Goal: Task Accomplishment & Management: Complete application form

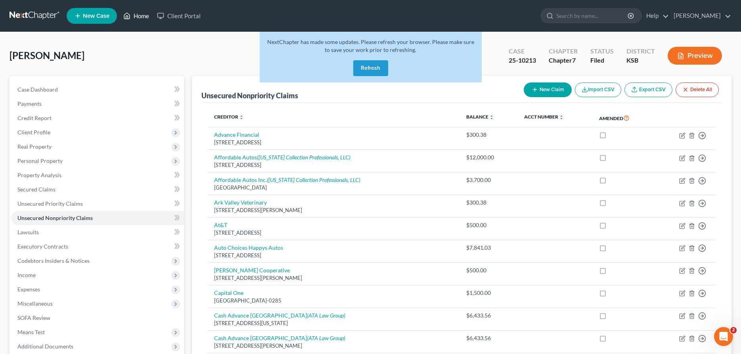
click at [134, 14] on link "Home" at bounding box center [136, 16] width 34 height 14
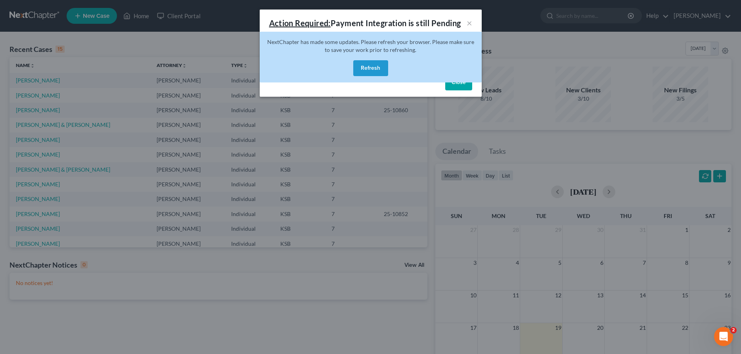
click at [376, 71] on button "Refresh" at bounding box center [370, 68] width 35 height 16
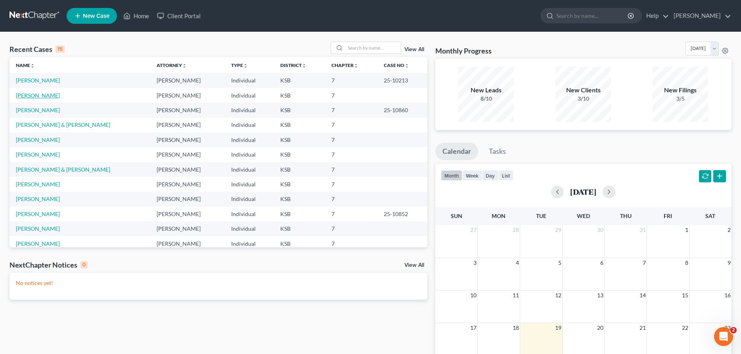
click at [37, 94] on link "[PERSON_NAME]" at bounding box center [38, 95] width 44 height 7
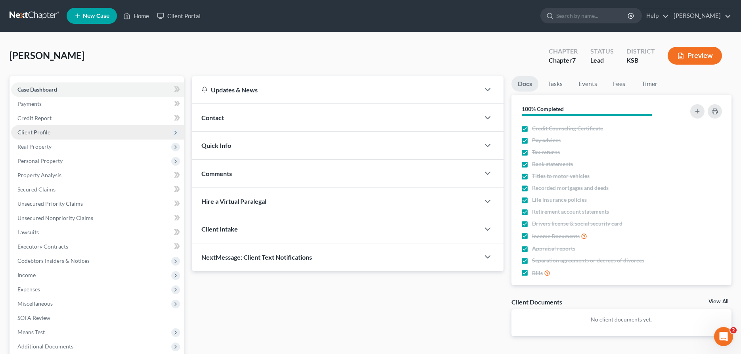
click at [42, 134] on span "Client Profile" at bounding box center [33, 132] width 33 height 7
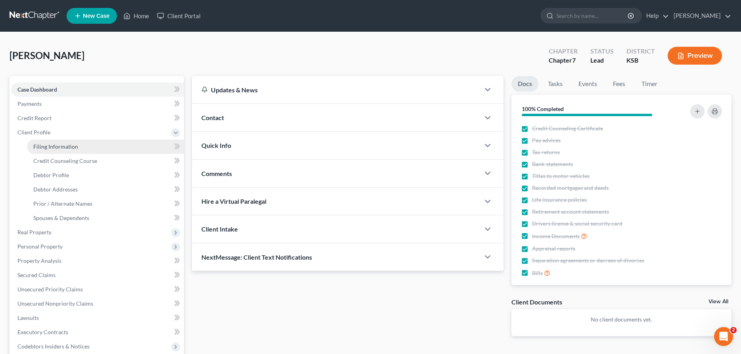
click at [49, 145] on span "Filing Information" at bounding box center [55, 146] width 45 height 7
select select "0"
select select "3"
select select "0"
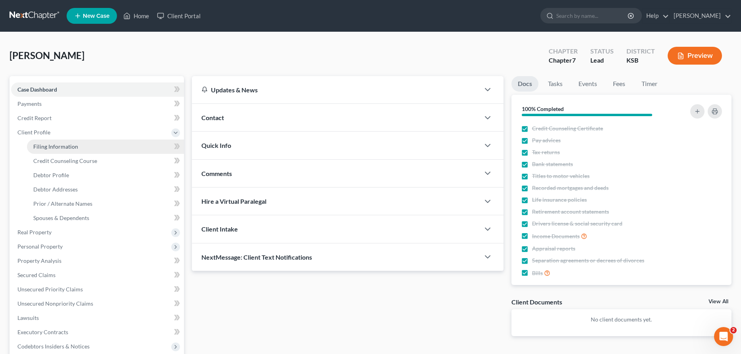
select select "17"
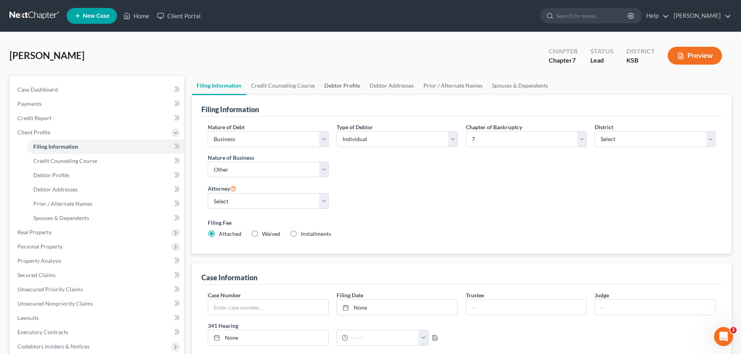
click at [328, 83] on link "Debtor Profile" at bounding box center [341, 85] width 45 height 19
select select "1"
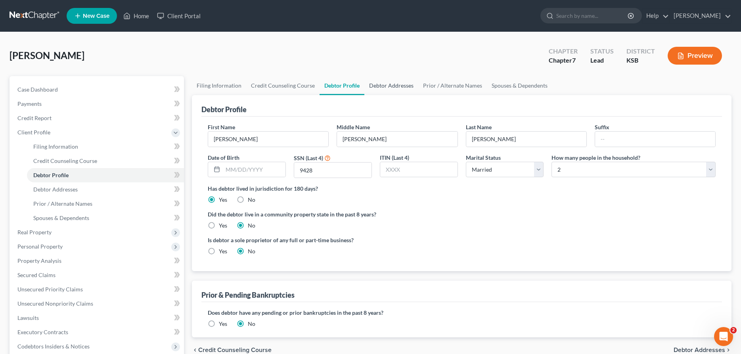
click at [382, 86] on link "Debtor Addresses" at bounding box center [391, 85] width 54 height 19
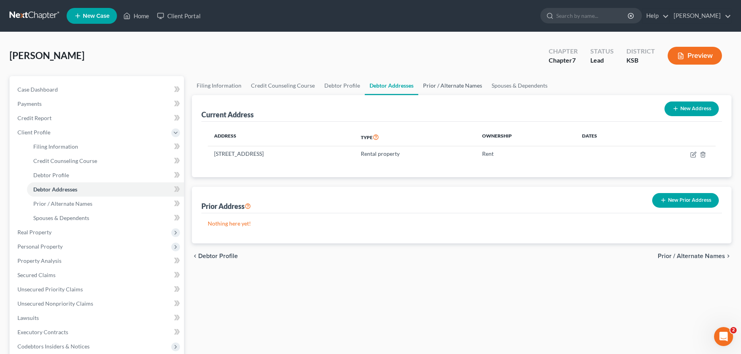
click at [433, 85] on link "Prior / Alternate Names" at bounding box center [452, 85] width 69 height 19
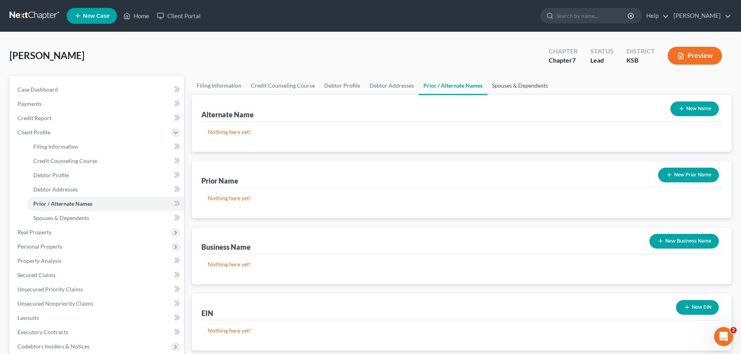
click at [497, 84] on link "Spouses & Dependents" at bounding box center [519, 85] width 65 height 19
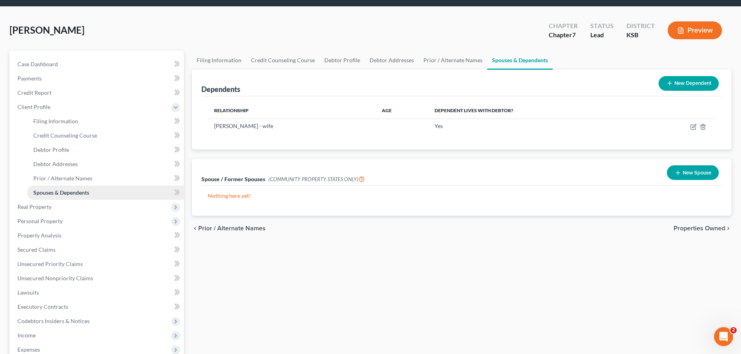
scroll to position [40, 0]
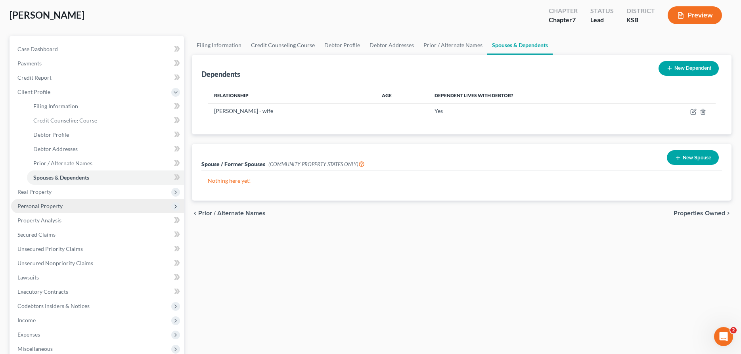
click at [44, 206] on span "Personal Property" at bounding box center [39, 206] width 45 height 7
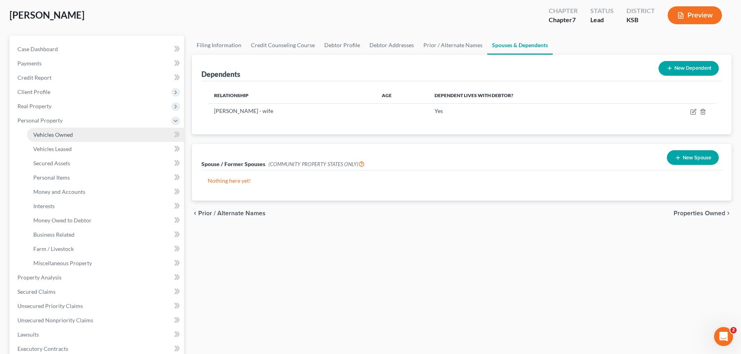
click at [67, 138] on span "Vehicles Owned" at bounding box center [53, 134] width 40 height 7
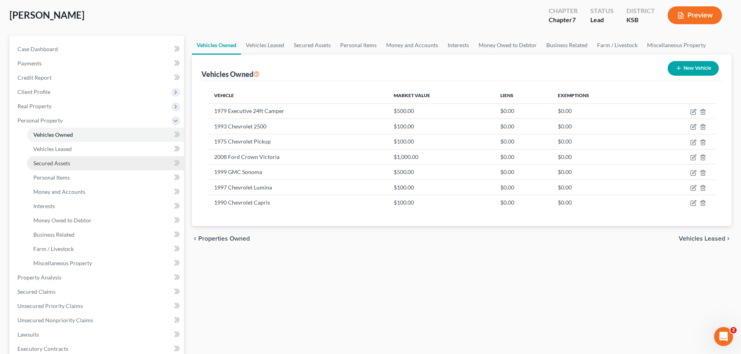
click at [64, 161] on span "Secured Assets" at bounding box center [51, 163] width 37 height 7
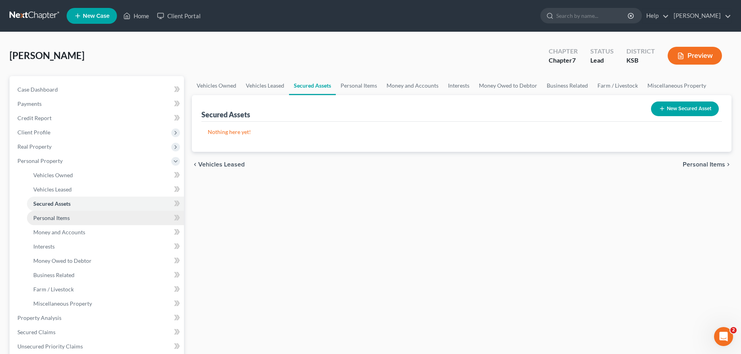
click at [54, 218] on span "Personal Items" at bounding box center [51, 217] width 36 height 7
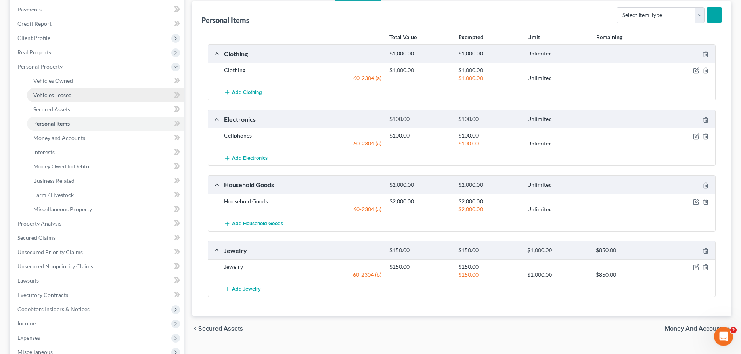
scroll to position [81, 0]
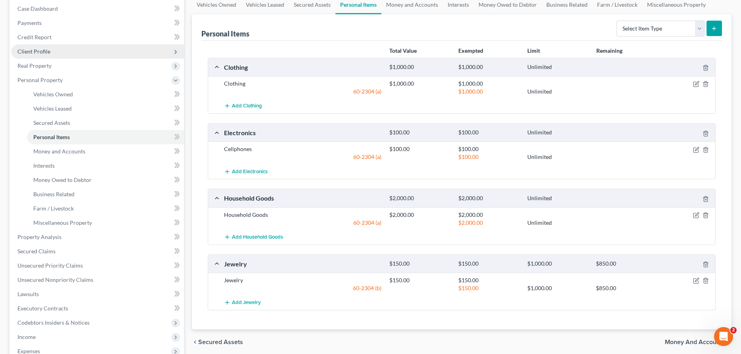
click at [42, 50] on span "Client Profile" at bounding box center [33, 51] width 33 height 7
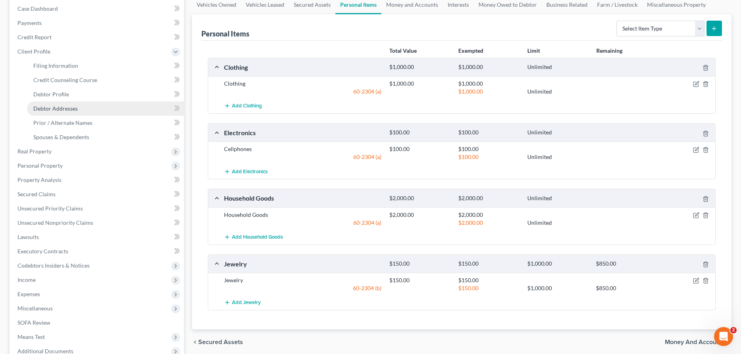
click at [63, 111] on span "Debtor Addresses" at bounding box center [55, 108] width 44 height 7
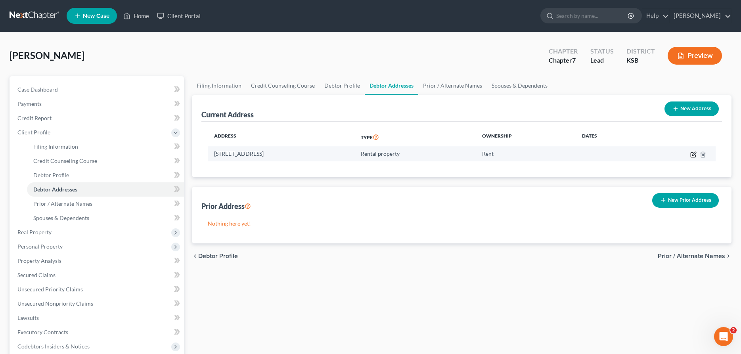
click at [693, 155] on icon "button" at bounding box center [693, 154] width 6 height 6
select select "17"
select select "77"
select select "2"
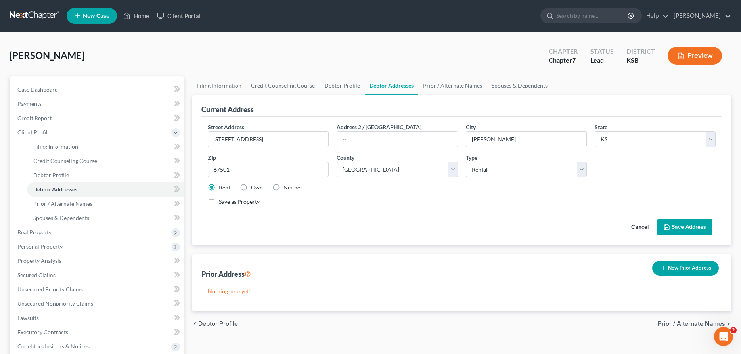
click at [675, 224] on button "Save Address" at bounding box center [684, 227] width 55 height 17
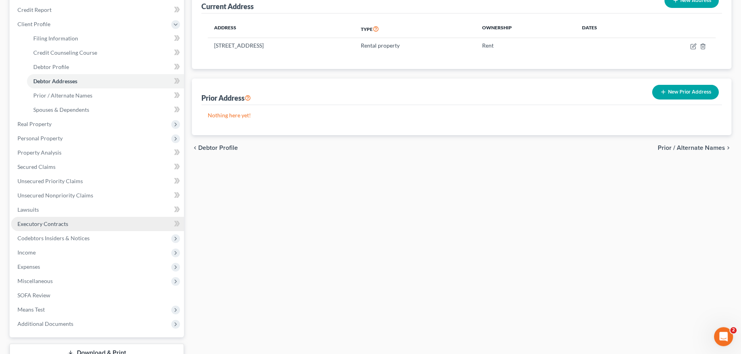
scroll to position [121, 0]
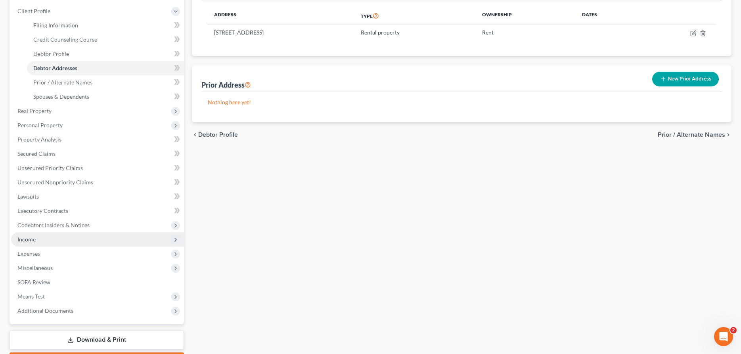
click at [32, 243] on span "Income" at bounding box center [97, 239] width 173 height 14
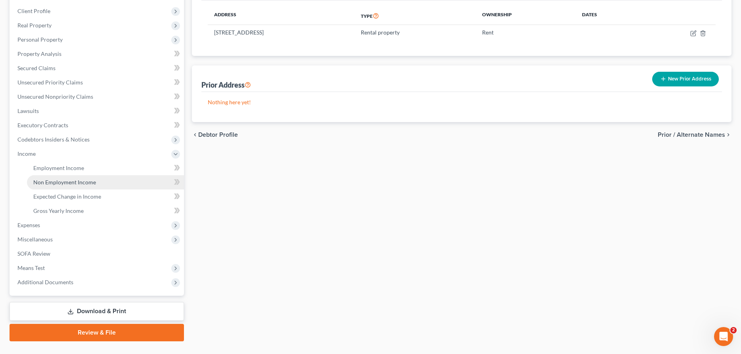
click at [67, 180] on span "Non Employment Income" at bounding box center [64, 182] width 63 height 7
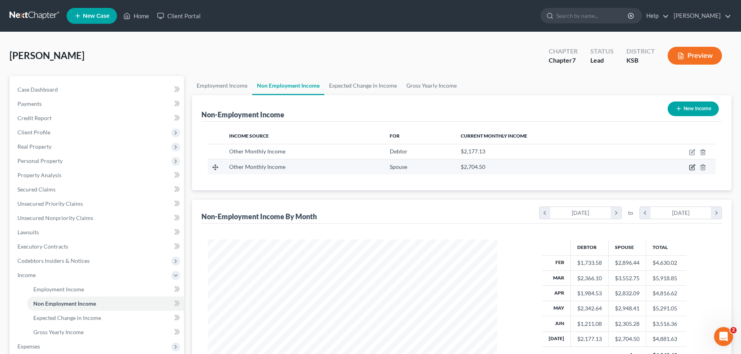
click at [690, 167] on icon "button" at bounding box center [692, 167] width 6 height 6
select select "13"
select select "0"
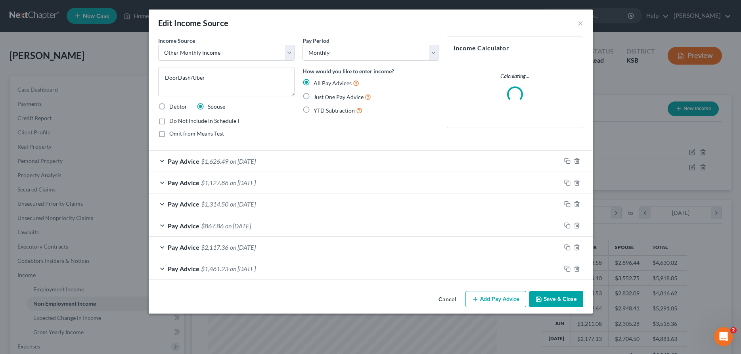
click at [164, 161] on div "Pay Advice $1,626.49 on [DATE]" at bounding box center [355, 161] width 412 height 21
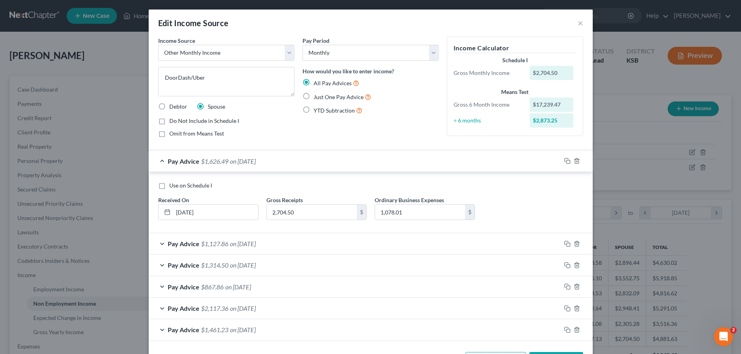
scroll to position [30, 0]
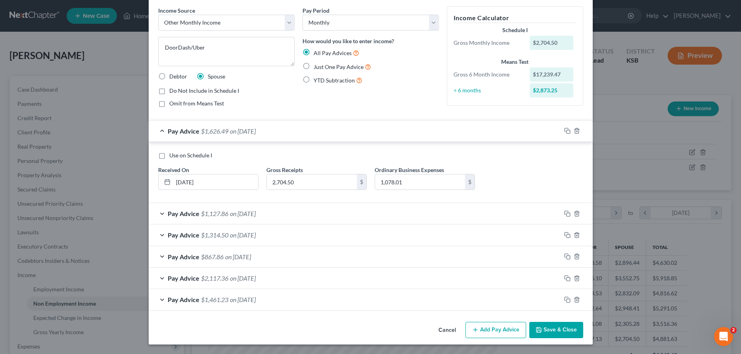
click at [558, 332] on button "Save & Close" at bounding box center [556, 330] width 54 height 17
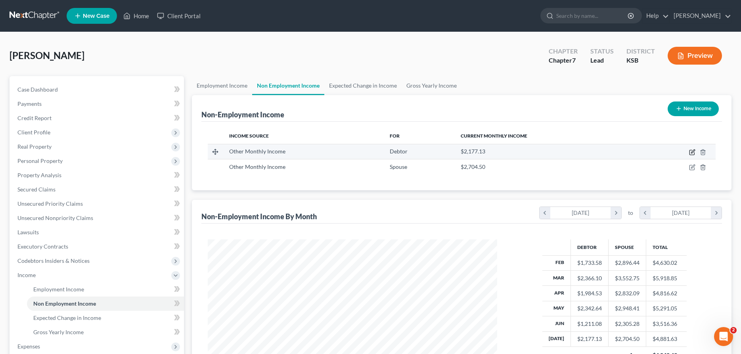
click at [691, 153] on icon "button" at bounding box center [693, 151] width 4 height 4
select select "13"
select select "0"
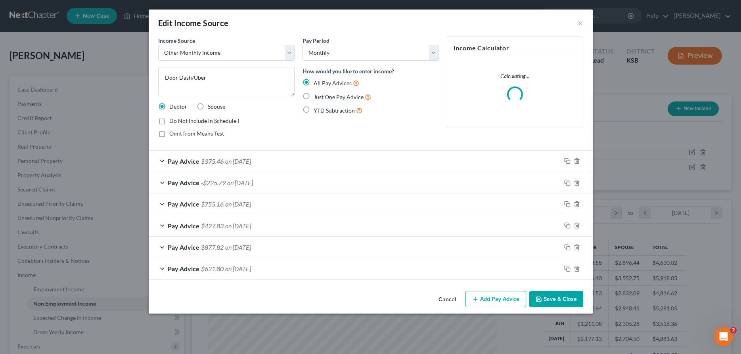
click at [163, 159] on div "Pay Advice $375.46 on [DATE]" at bounding box center [355, 161] width 412 height 21
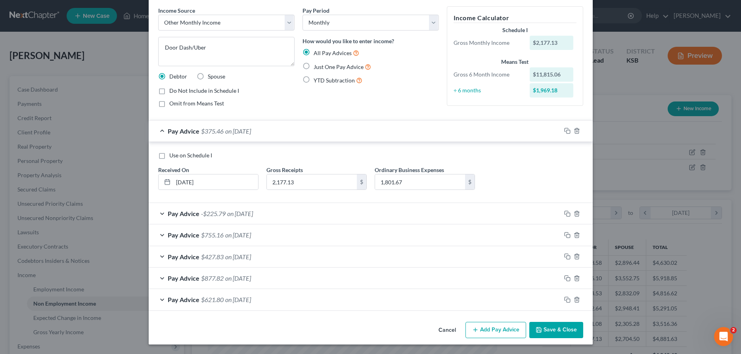
click at [557, 329] on button "Save & Close" at bounding box center [556, 330] width 54 height 17
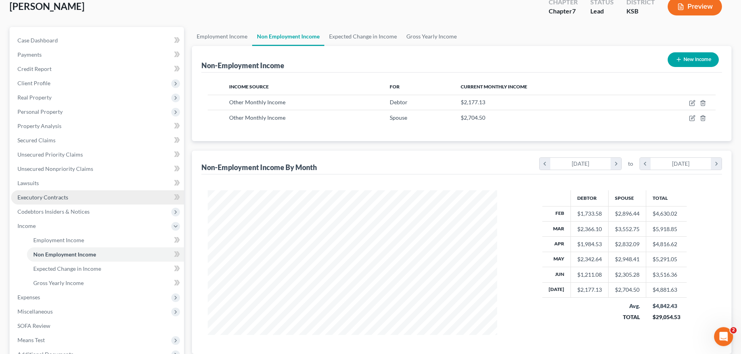
scroll to position [81, 0]
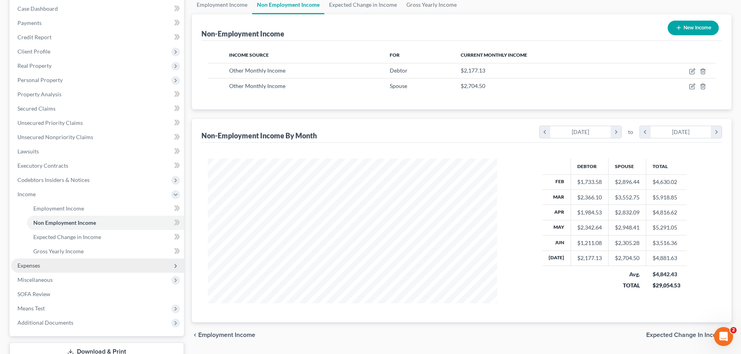
click at [68, 270] on span "Expenses" at bounding box center [97, 265] width 173 height 14
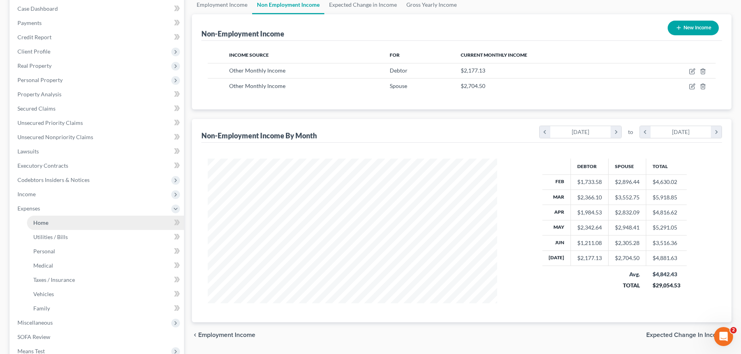
click at [47, 223] on span "Home" at bounding box center [40, 222] width 15 height 7
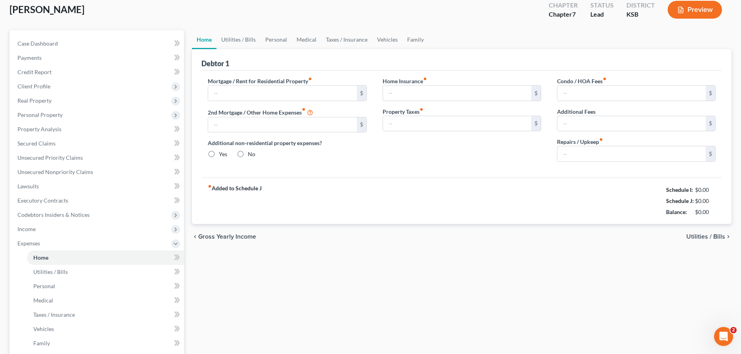
type input "775.00"
type input "0.00"
radio input "true"
type input "10.00"
type input "0.00"
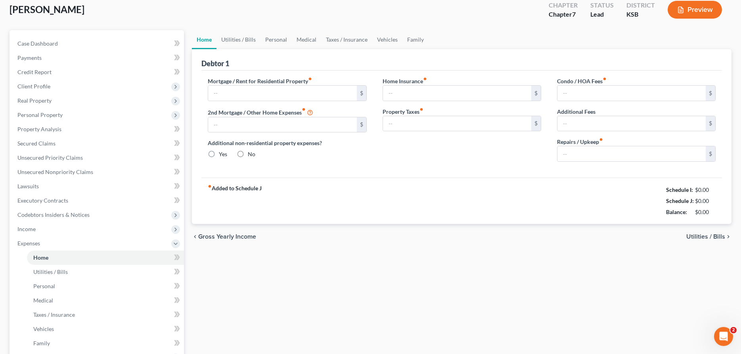
type input "0.00"
type input "50.00"
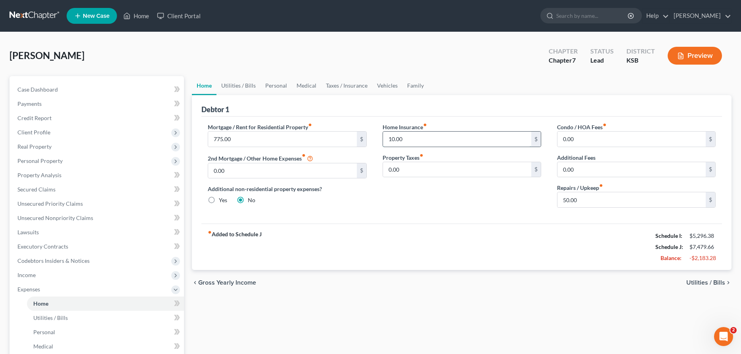
click at [430, 140] on input "10.00" at bounding box center [457, 139] width 148 height 15
type input "50.00"
click at [230, 86] on link "Utilities / Bills" at bounding box center [238, 85] width 44 height 19
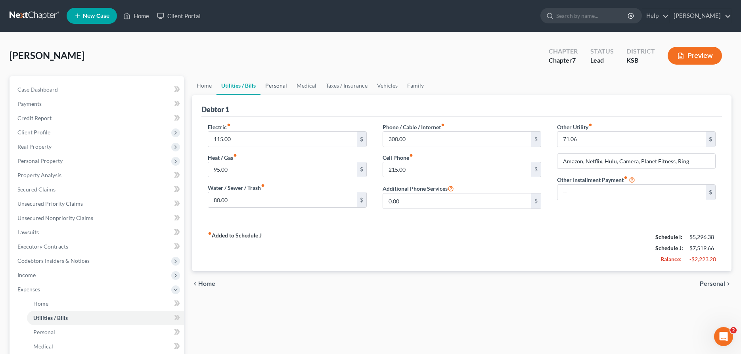
click at [278, 84] on link "Personal" at bounding box center [275, 85] width 31 height 19
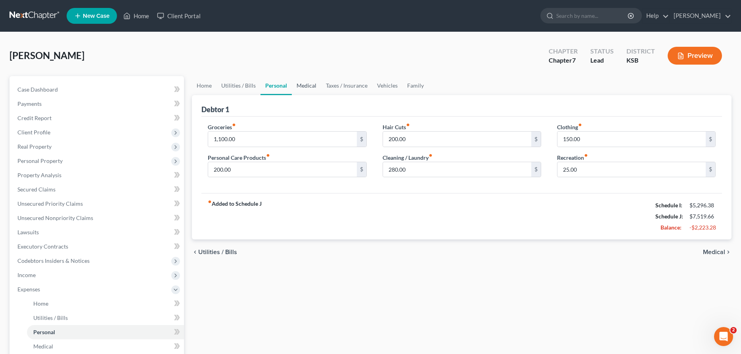
click at [310, 85] on link "Medical" at bounding box center [306, 85] width 29 height 19
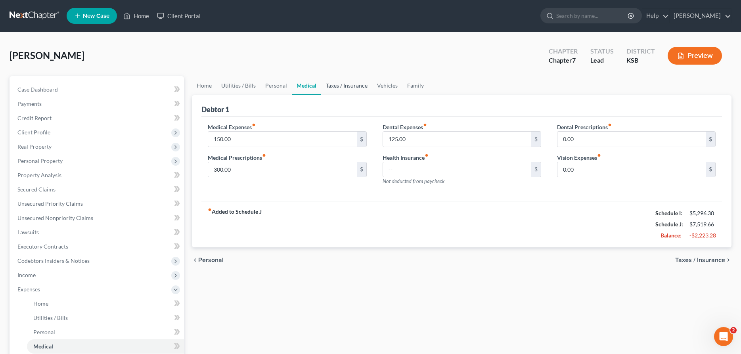
click at [341, 87] on link "Taxes / Insurance" at bounding box center [346, 85] width 51 height 19
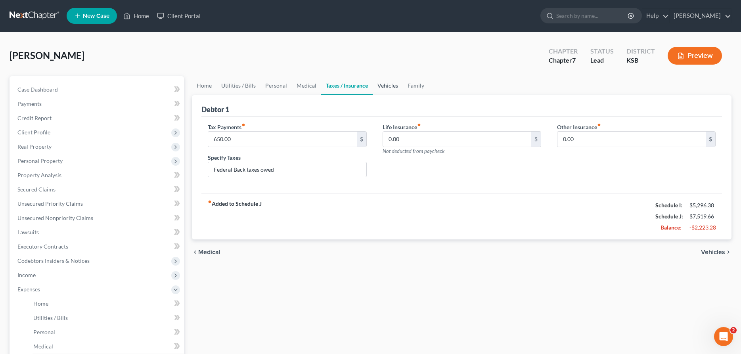
click at [386, 82] on link "Vehicles" at bounding box center [388, 85] width 30 height 19
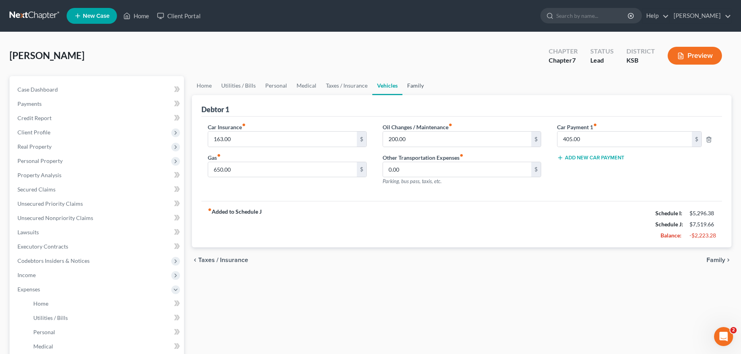
click at [413, 86] on link "Family" at bounding box center [415, 85] width 26 height 19
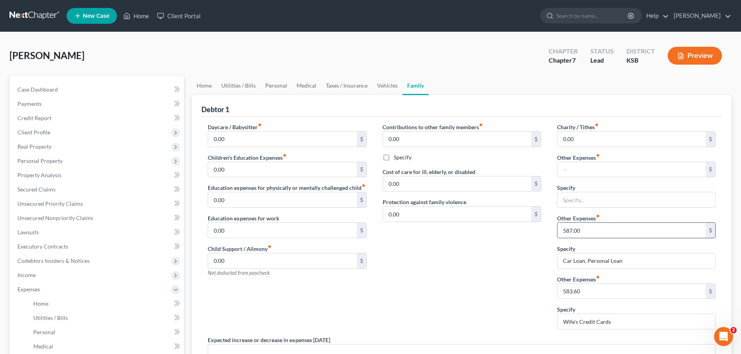
click at [608, 222] on div "587.00 $" at bounding box center [636, 230] width 159 height 16
drag, startPoint x: 537, startPoint y: 239, endPoint x: 504, endPoint y: 239, distance: 32.9
click at [557, 238] on input "587.00" at bounding box center [631, 230] width 148 height 15
drag, startPoint x: 568, startPoint y: 233, endPoint x: 540, endPoint y: 233, distance: 27.8
click at [557, 233] on input "587.00" at bounding box center [631, 230] width 148 height 15
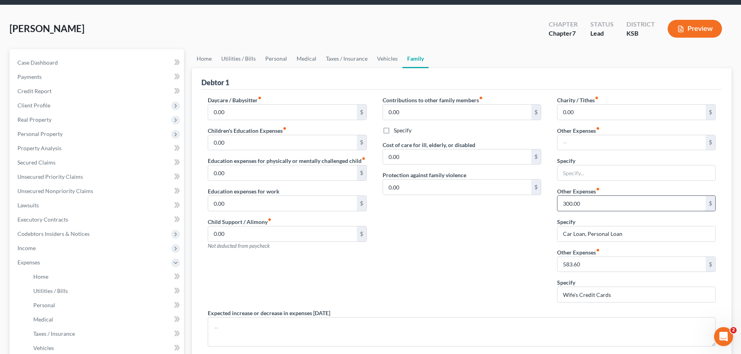
scroll to position [40, 0]
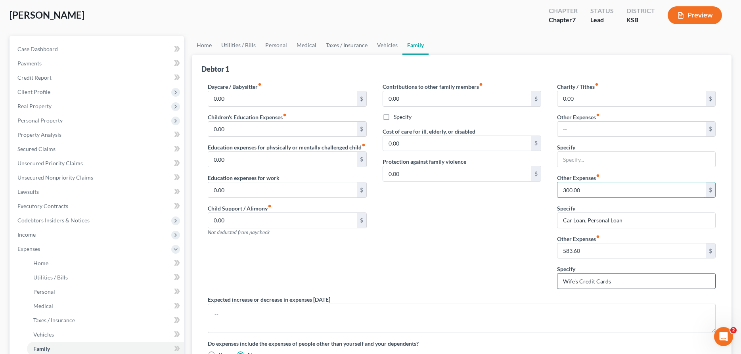
type input "300.00"
click at [634, 282] on input "Wife's Credit Cards" at bounding box center [636, 280] width 158 height 15
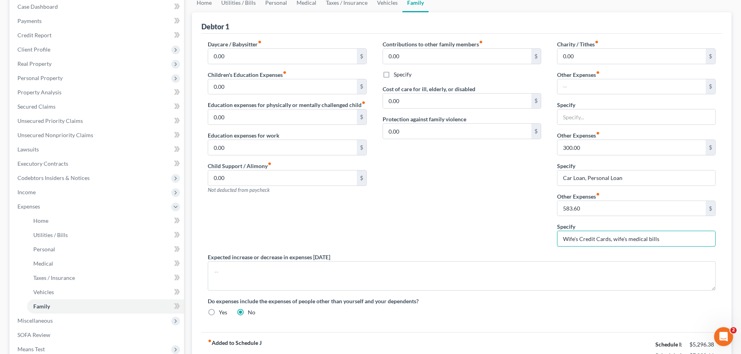
scroll to position [121, 0]
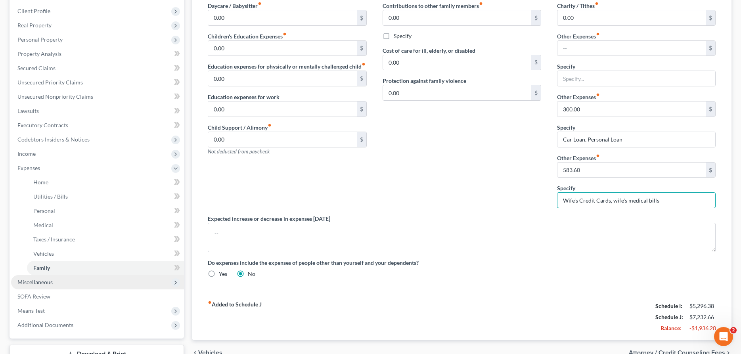
type input "Wife's Credit Cards, wife's medical bills"
click at [88, 278] on span "Miscellaneous" at bounding box center [97, 282] width 173 height 14
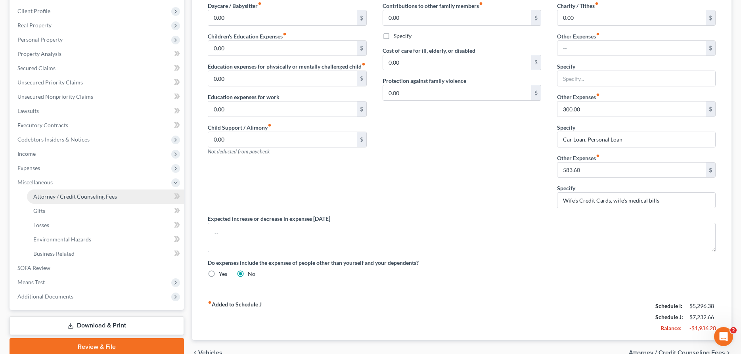
click at [91, 200] on link "Attorney / Credit Counseling Fees" at bounding box center [105, 196] width 157 height 14
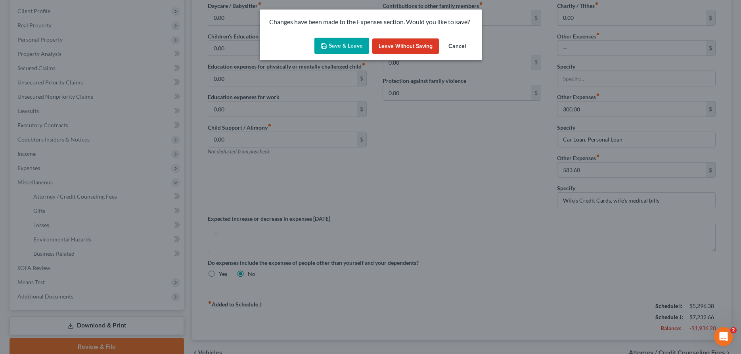
click at [356, 46] on button "Save & Leave" at bounding box center [341, 46] width 55 height 17
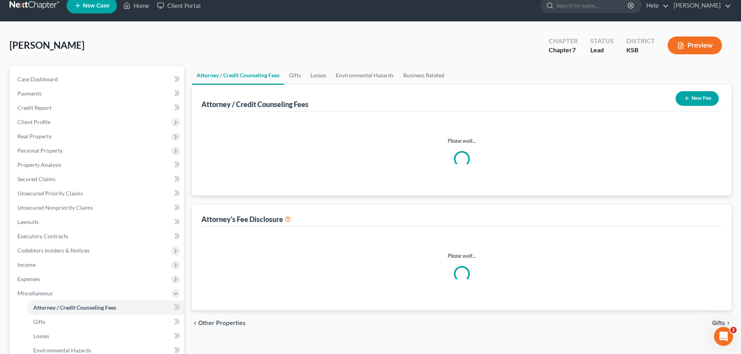
select select "0"
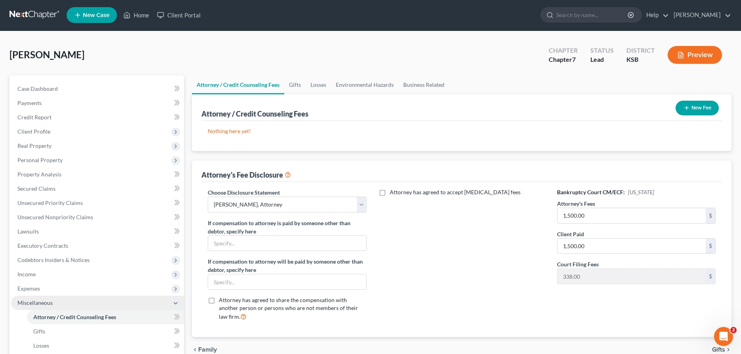
scroll to position [121, 0]
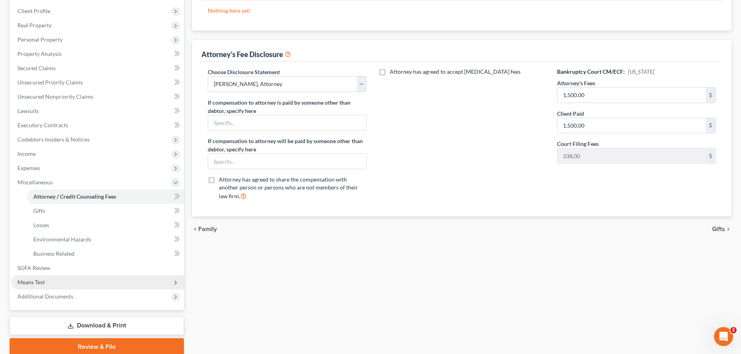
click at [57, 282] on span "Means Test" at bounding box center [97, 282] width 173 height 14
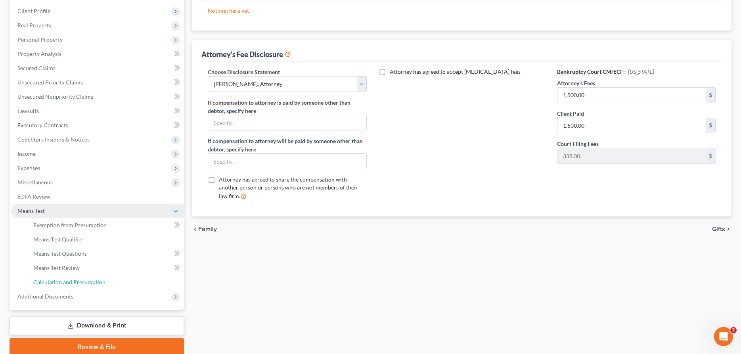
click at [57, 282] on span "Calculation and Presumption" at bounding box center [69, 282] width 72 height 7
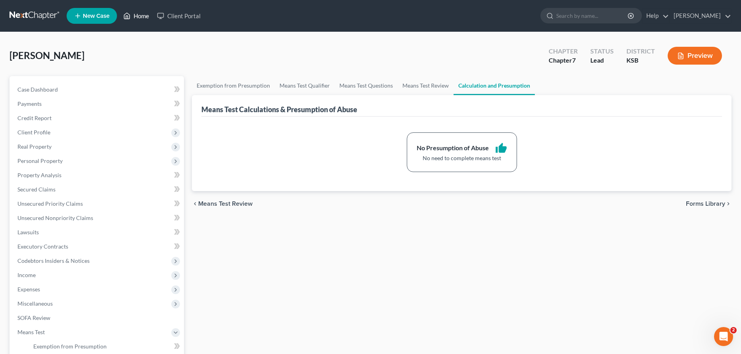
click at [136, 16] on link "Home" at bounding box center [136, 16] width 34 height 14
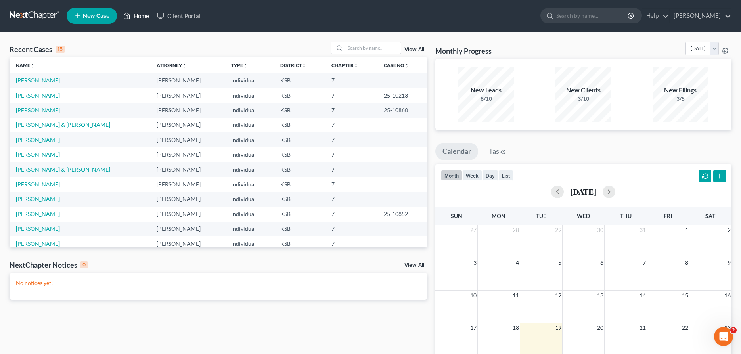
scroll to position [40, 0]
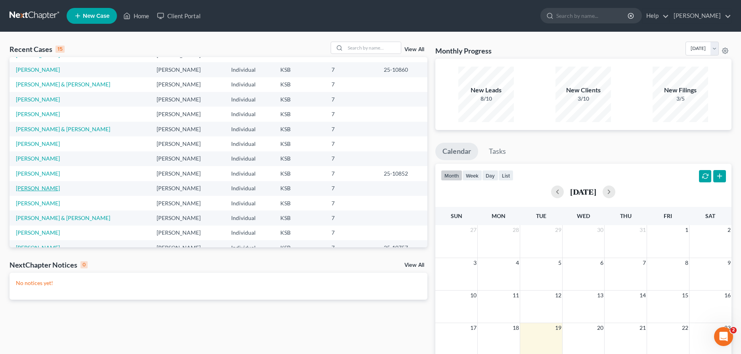
click at [39, 188] on link "[PERSON_NAME]" at bounding box center [38, 188] width 44 height 7
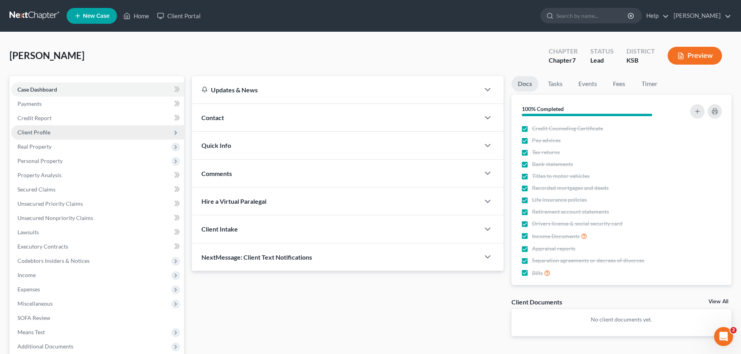
click at [37, 130] on span "Client Profile" at bounding box center [33, 132] width 33 height 7
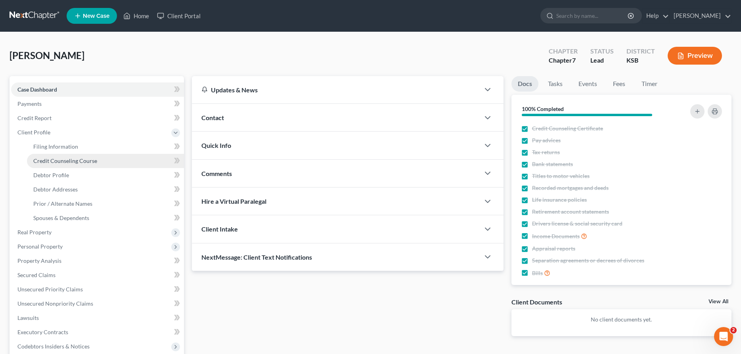
click at [45, 161] on span "Credit Counseling Course" at bounding box center [65, 160] width 64 height 7
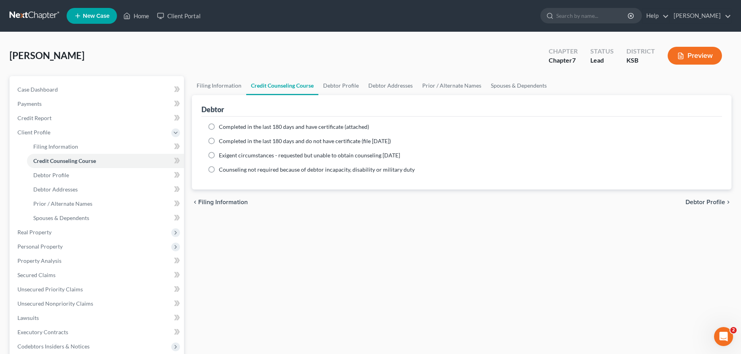
click at [219, 127] on label "Completed in the last 180 days and have certificate (attached)" at bounding box center [294, 127] width 150 height 8
click at [222, 127] on input "Completed in the last 180 days and have certificate (attached)" at bounding box center [224, 125] width 5 height 5
radio input "true"
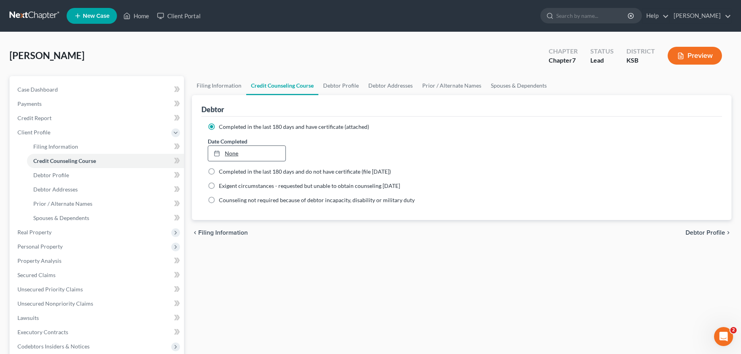
click at [228, 154] on link "None" at bounding box center [246, 153] width 77 height 15
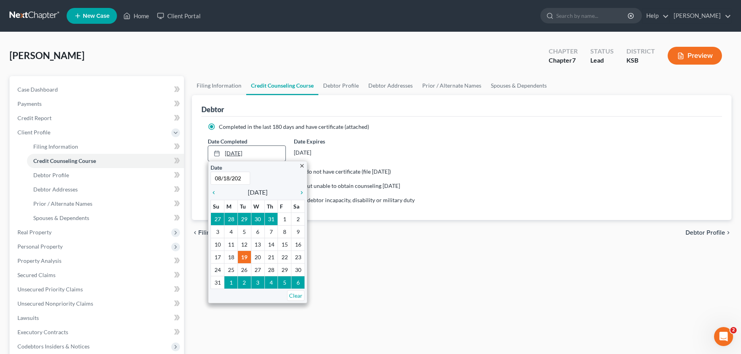
type input "[DATE]"
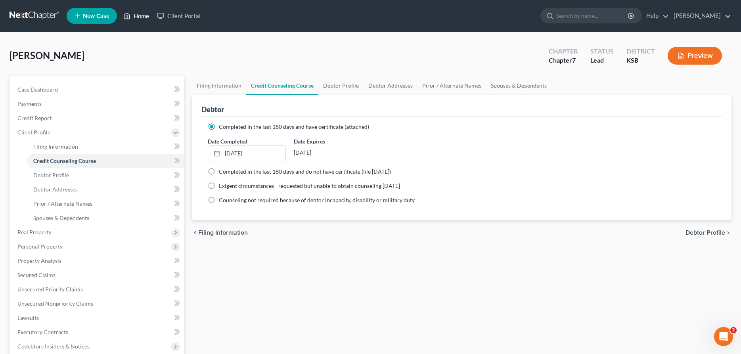
click at [142, 15] on link "Home" at bounding box center [136, 16] width 34 height 14
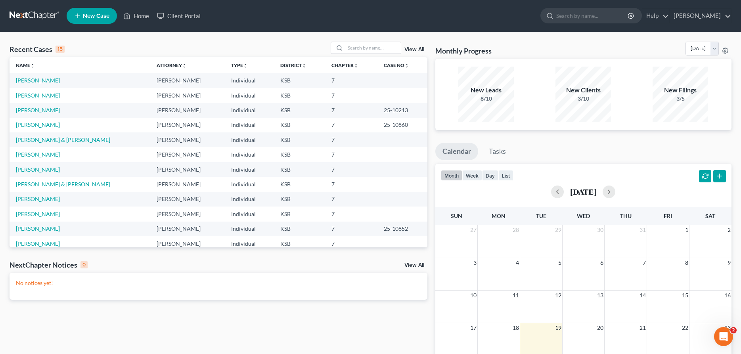
click at [38, 96] on link "[PERSON_NAME]" at bounding box center [38, 95] width 44 height 7
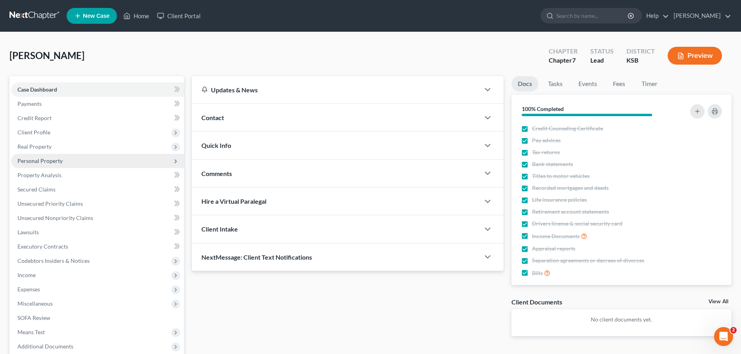
click at [39, 161] on span "Personal Property" at bounding box center [39, 160] width 45 height 7
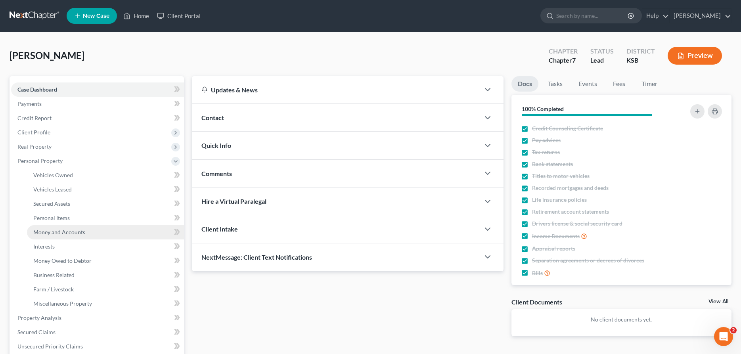
click at [54, 233] on span "Money and Accounts" at bounding box center [59, 232] width 52 height 7
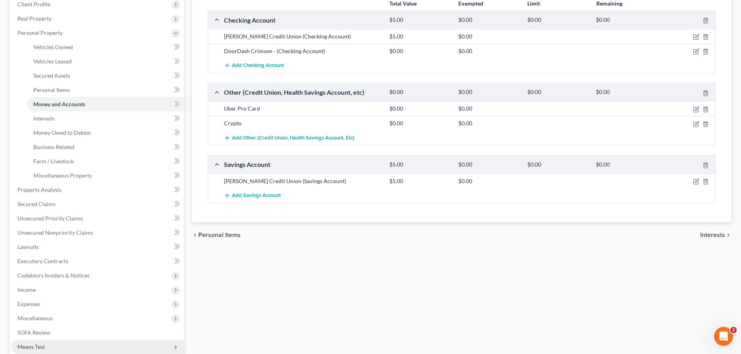
scroll to position [202, 0]
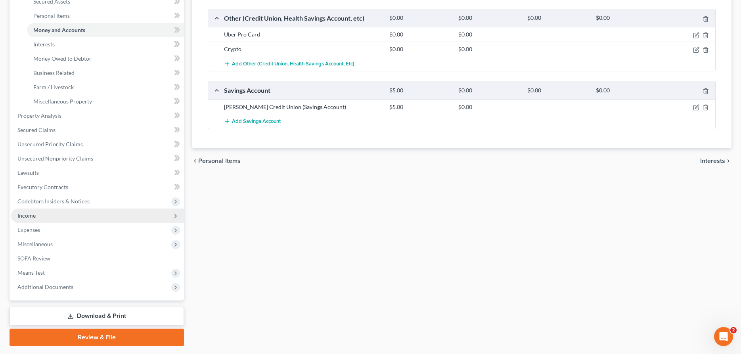
click at [29, 213] on span "Income" at bounding box center [26, 215] width 18 height 7
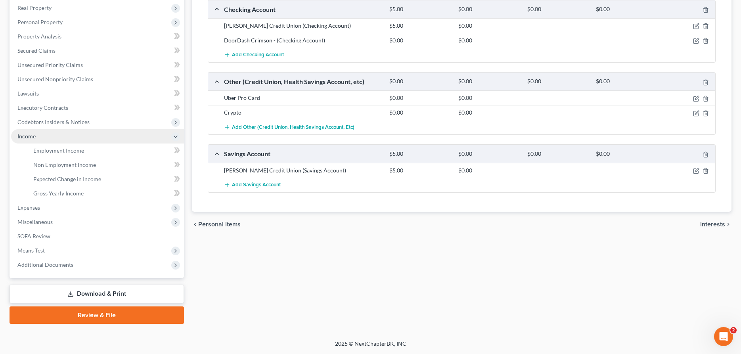
scroll to position [138, 0]
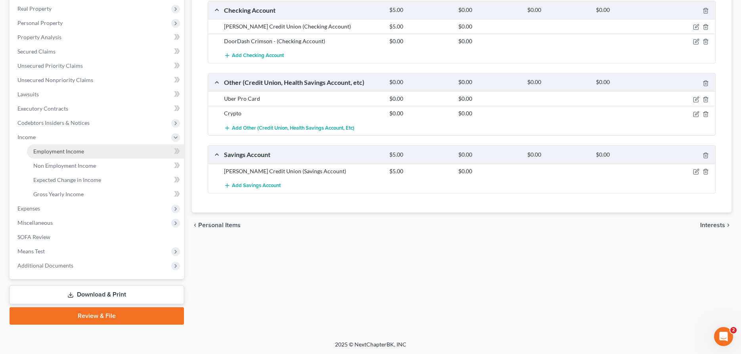
click at [52, 151] on span "Employment Income" at bounding box center [58, 151] width 51 height 7
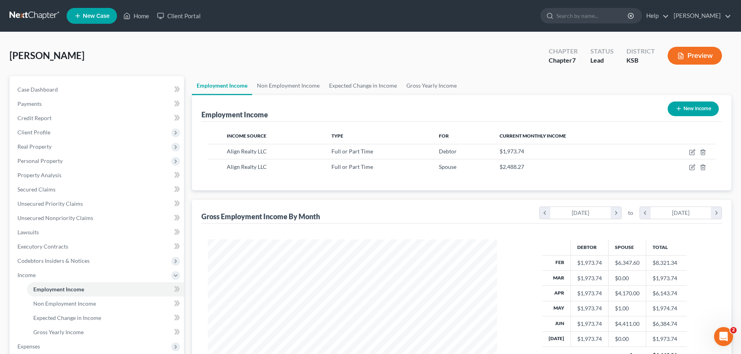
scroll to position [145, 305]
click at [691, 151] on icon "button" at bounding box center [692, 152] width 6 height 6
select select "0"
select select "17"
select select "0"
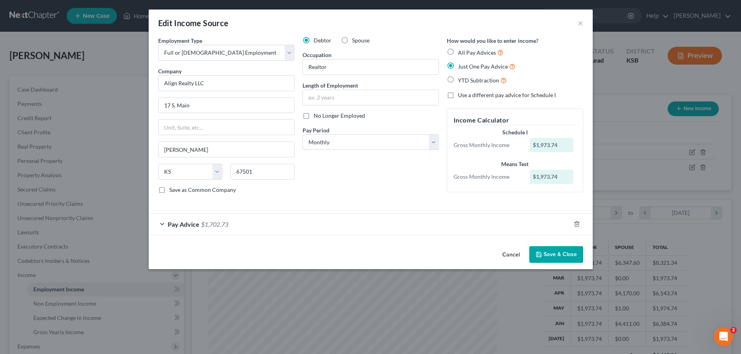
click at [548, 258] on button "Save & Close" at bounding box center [556, 254] width 54 height 17
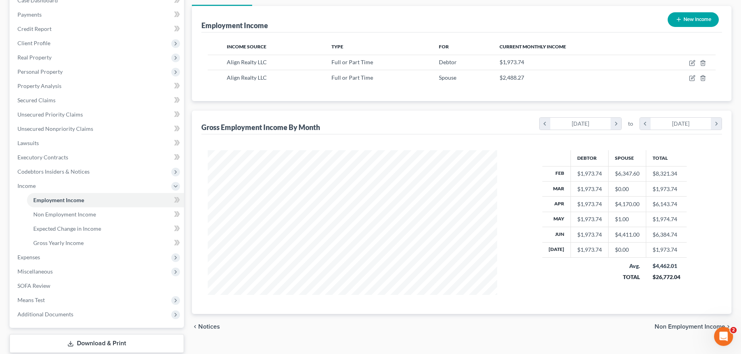
scroll to position [0, 0]
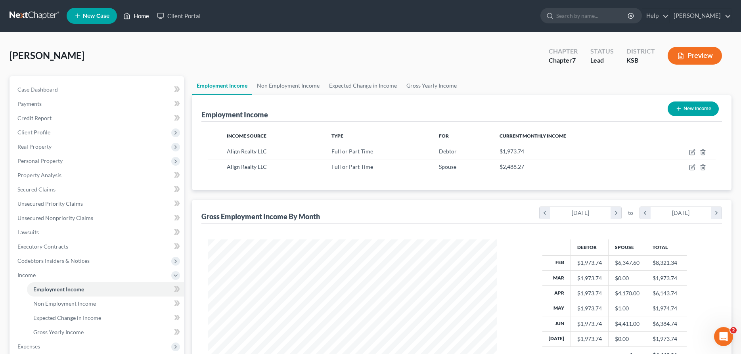
click at [137, 21] on link "Home" at bounding box center [136, 16] width 34 height 14
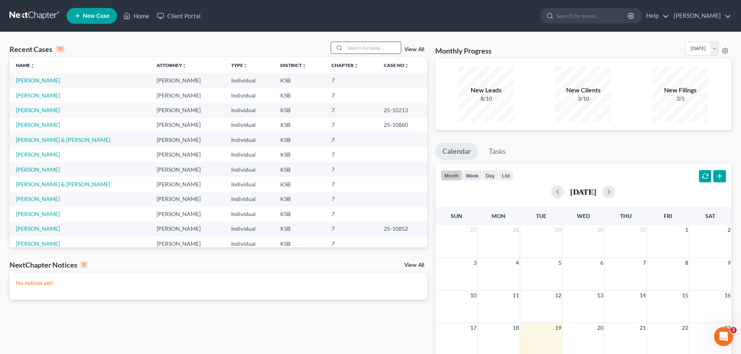
click at [362, 46] on input "search" at bounding box center [372, 47] width 55 height 11
type input "f"
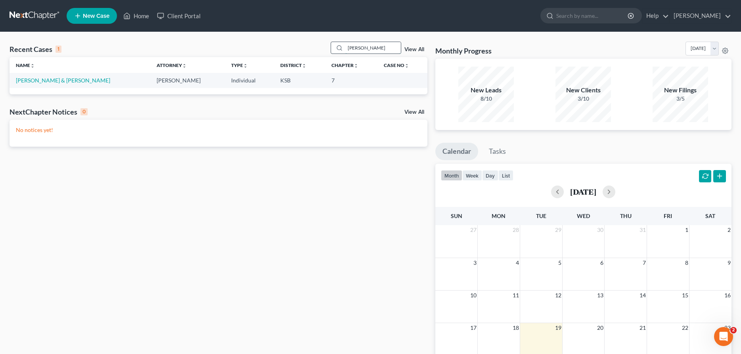
type input "[PERSON_NAME]"
click at [32, 82] on link "[PERSON_NAME] & [PERSON_NAME]" at bounding box center [63, 80] width 94 height 7
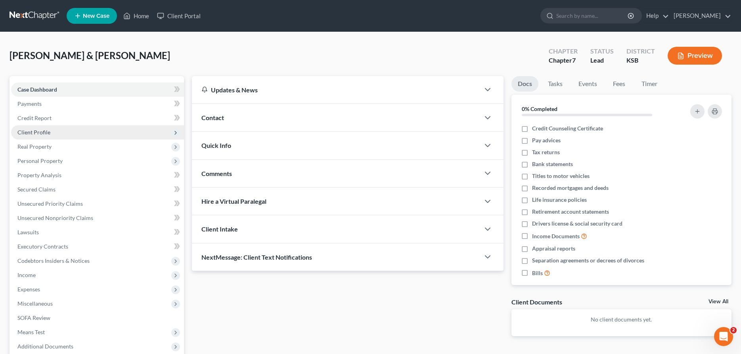
click at [40, 136] on span "Client Profile" at bounding box center [97, 132] width 173 height 14
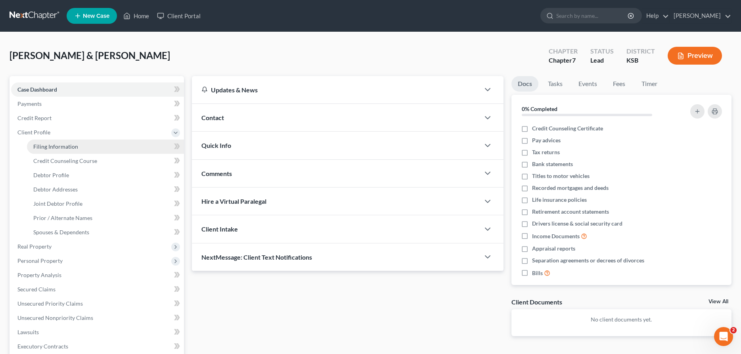
click at [42, 144] on span "Filing Information" at bounding box center [55, 146] width 45 height 7
select select "1"
select select "0"
select select "31"
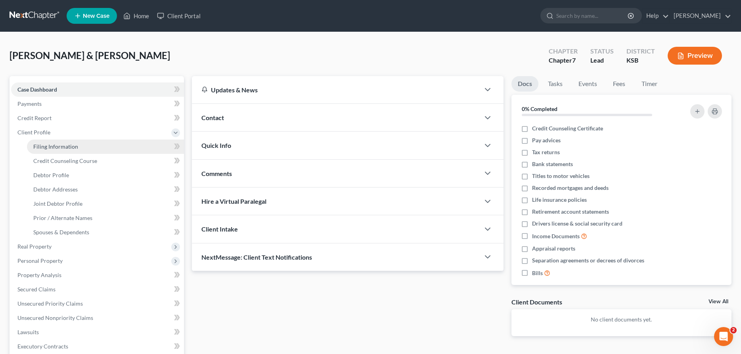
select select "0"
select select "17"
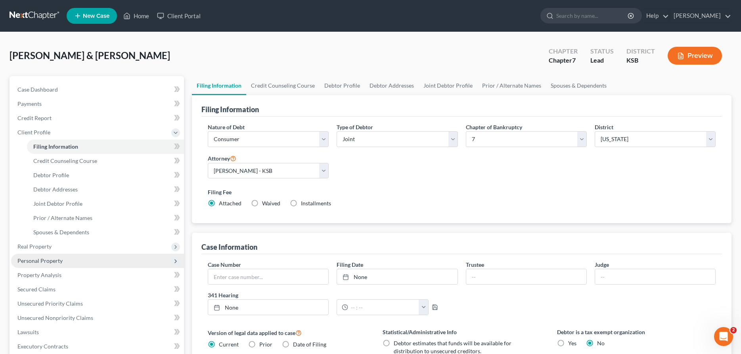
click at [53, 261] on span "Personal Property" at bounding box center [39, 260] width 45 height 7
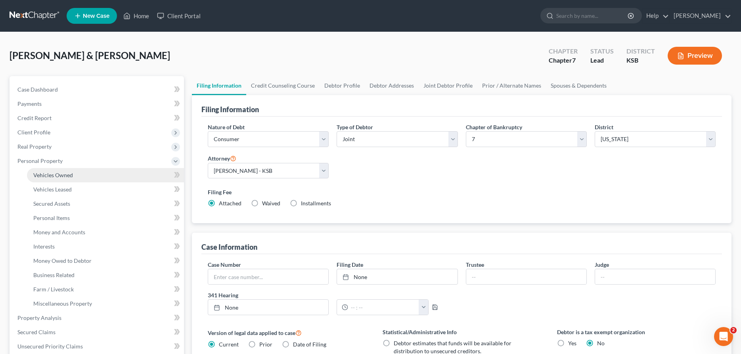
click at [54, 170] on link "Vehicles Owned" at bounding box center [105, 175] width 157 height 14
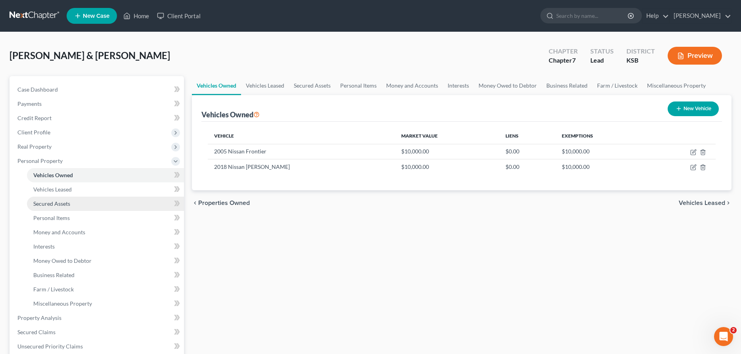
click at [46, 205] on span "Secured Assets" at bounding box center [51, 203] width 37 height 7
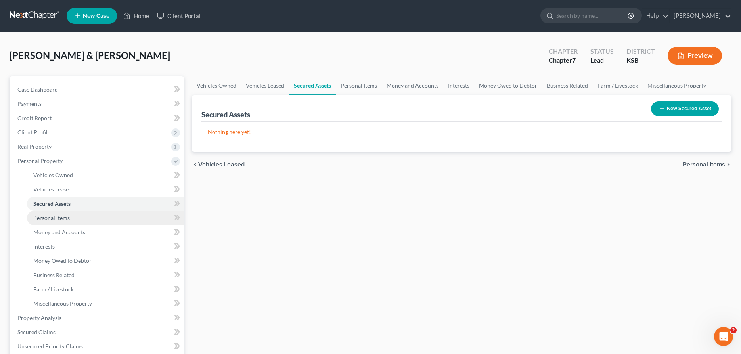
click at [45, 220] on span "Personal Items" at bounding box center [51, 217] width 36 height 7
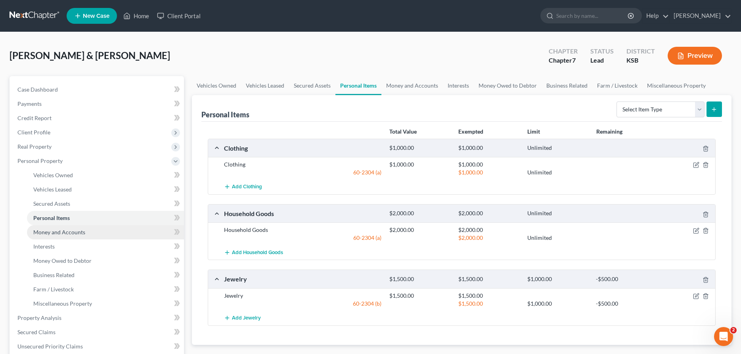
click at [45, 233] on span "Money and Accounts" at bounding box center [59, 232] width 52 height 7
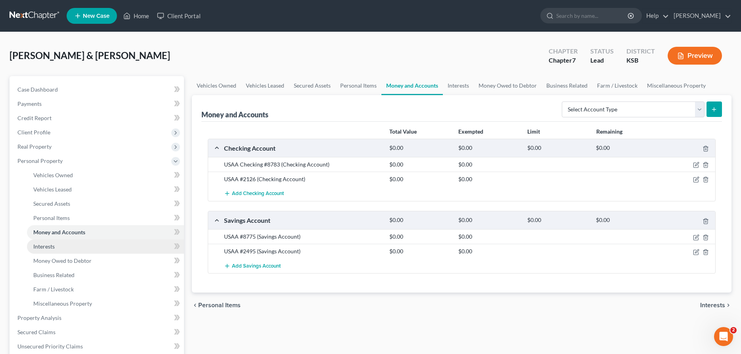
click at [43, 248] on span "Interests" at bounding box center [43, 246] width 21 height 7
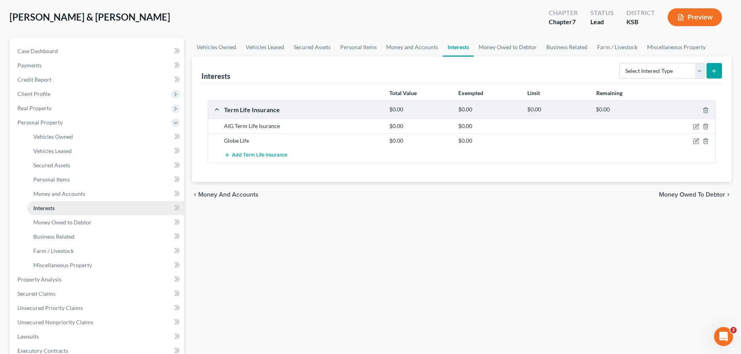
scroll to position [40, 0]
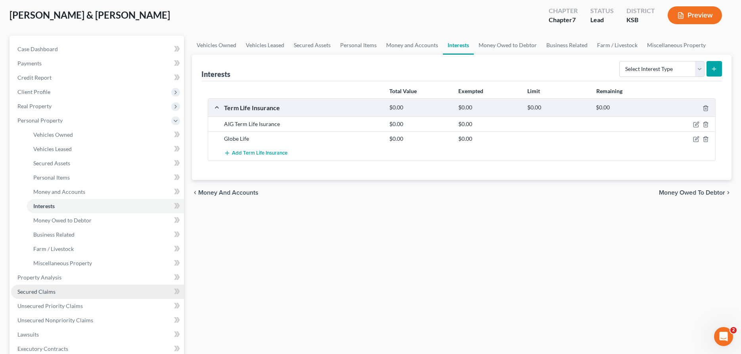
click at [31, 292] on span "Secured Claims" at bounding box center [36, 291] width 38 height 7
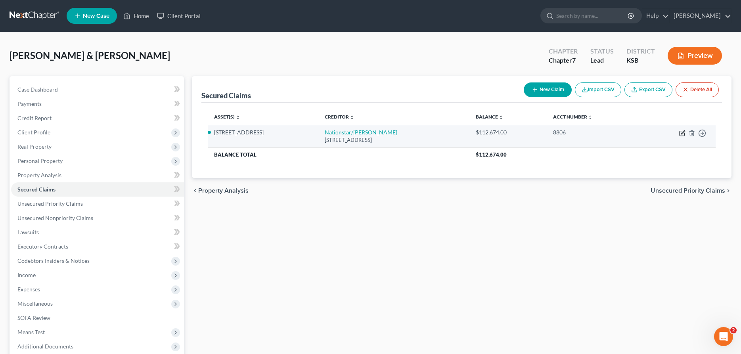
click at [682, 132] on icon "button" at bounding box center [682, 133] width 6 height 6
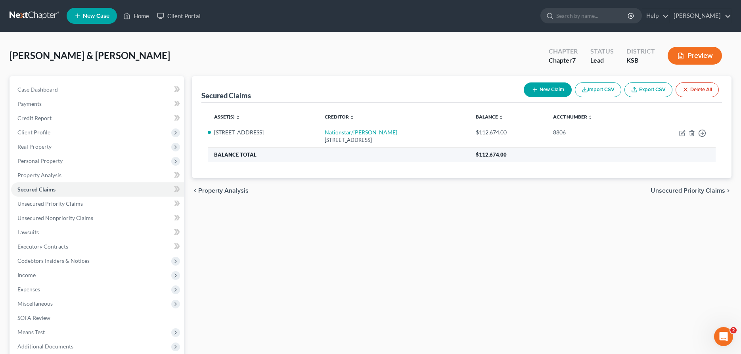
select select "45"
select select "2"
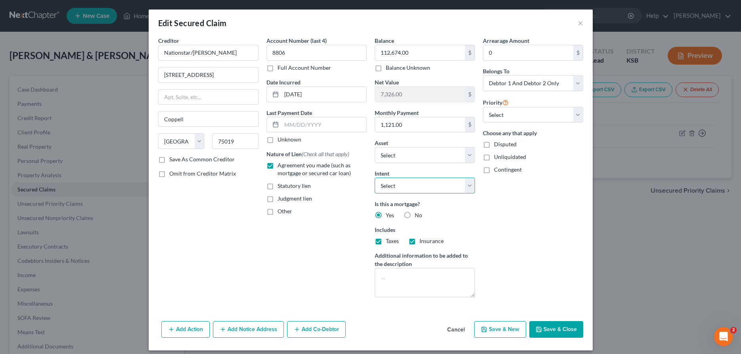
click at [375, 178] on select "Select Surrender Redeem Reaffirm Avoid Other" at bounding box center [425, 186] width 100 height 16
select select "2"
click option "Reaffirm" at bounding box center [0, 0] width 0 height 0
click at [557, 325] on button "Save & Close" at bounding box center [556, 329] width 54 height 17
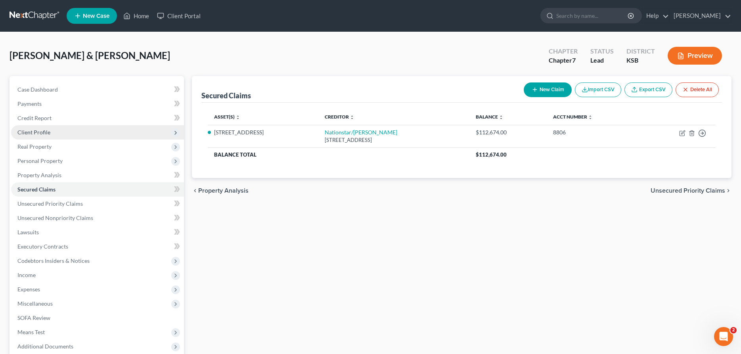
click at [80, 134] on span "Client Profile" at bounding box center [97, 132] width 173 height 14
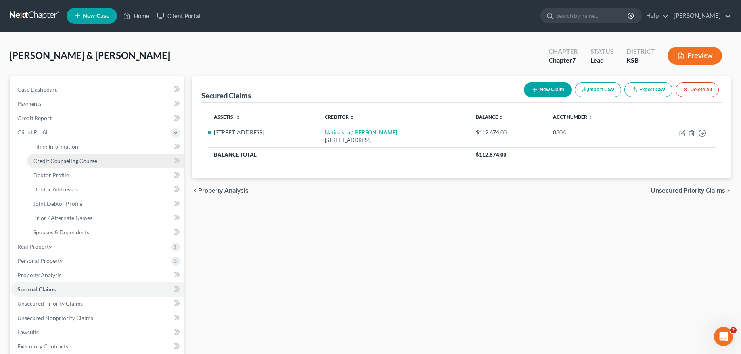
click at [74, 157] on link "Credit Counseling Course" at bounding box center [105, 161] width 157 height 14
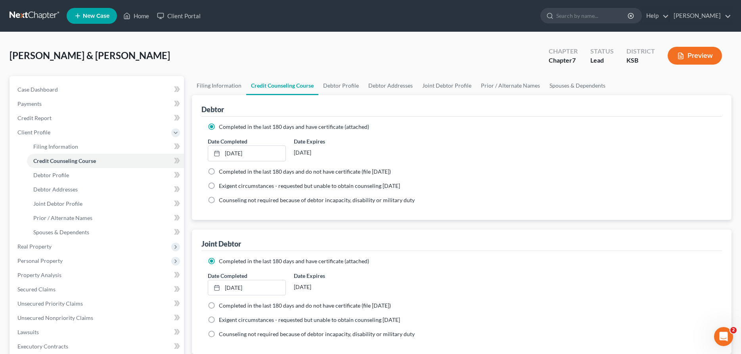
scroll to position [162, 0]
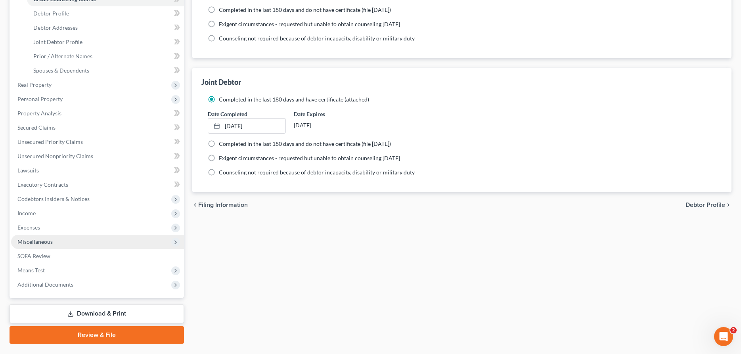
click at [41, 241] on span "Miscellaneous" at bounding box center [34, 241] width 35 height 7
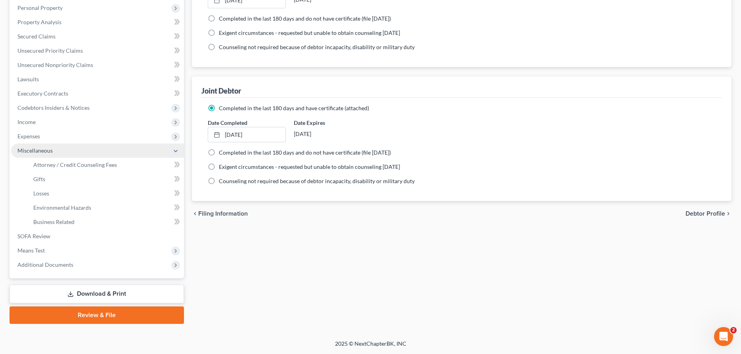
scroll to position [152, 0]
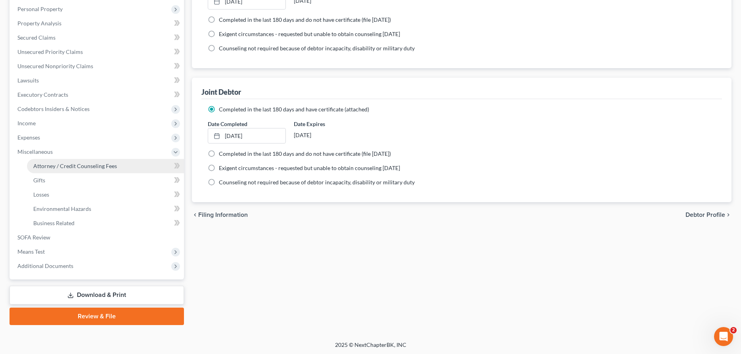
click at [50, 167] on span "Attorney / Credit Counseling Fees" at bounding box center [75, 165] width 84 height 7
select select "0"
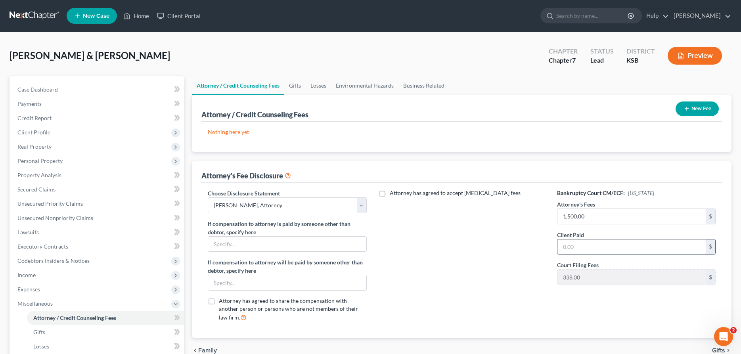
click at [605, 247] on input "text" at bounding box center [631, 246] width 148 height 15
type input "1,500.00"
